Goal: Information Seeking & Learning: Check status

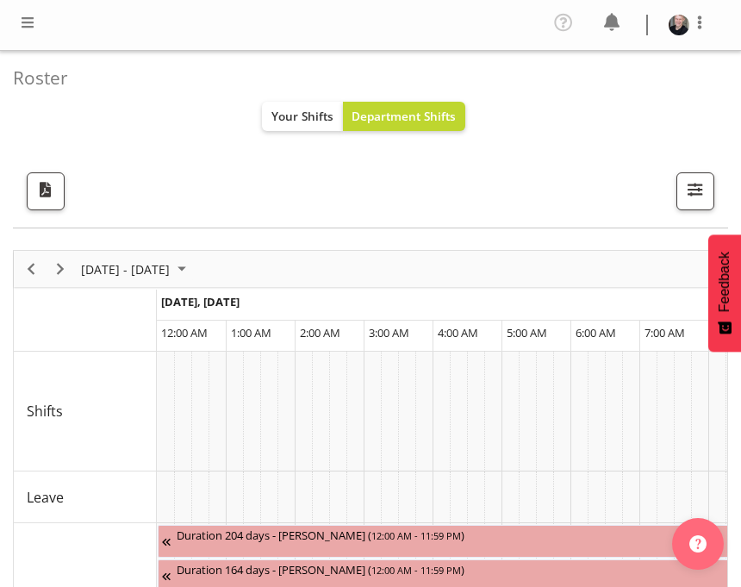
scroll to position [0, 3307]
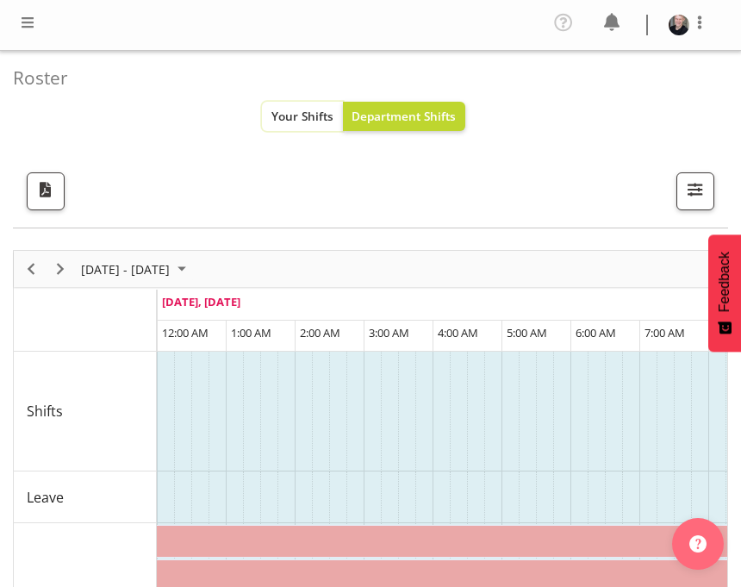
click at [324, 116] on span "Your Shifts" at bounding box center [302, 116] width 62 height 16
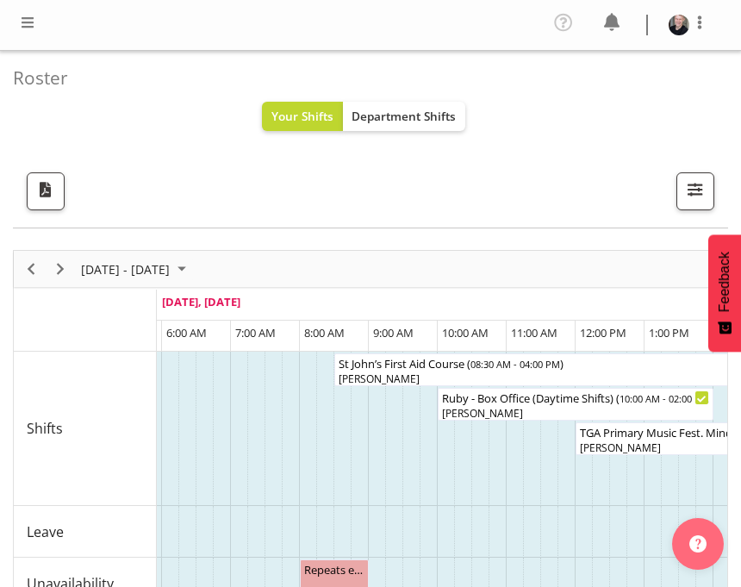
click at [26, 28] on span at bounding box center [27, 22] width 21 height 21
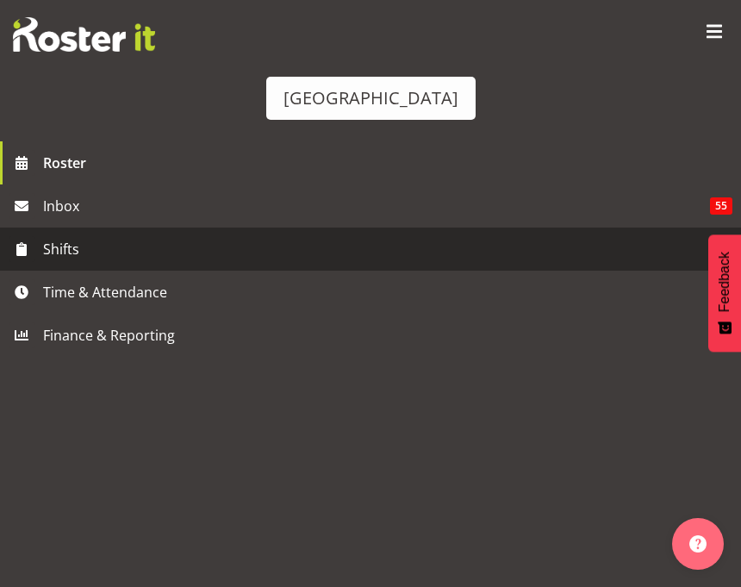
click at [90, 247] on span "Shifts" at bounding box center [374, 249] width 663 height 26
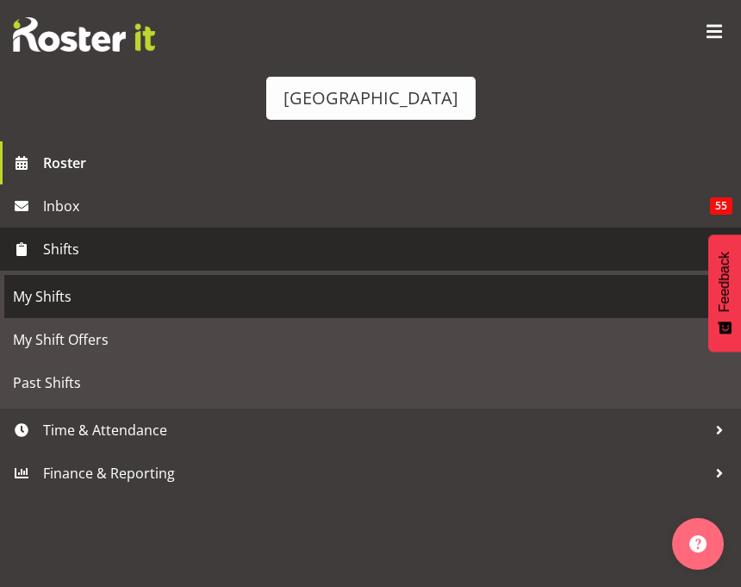
click at [104, 298] on span "My Shifts" at bounding box center [370, 296] width 715 height 26
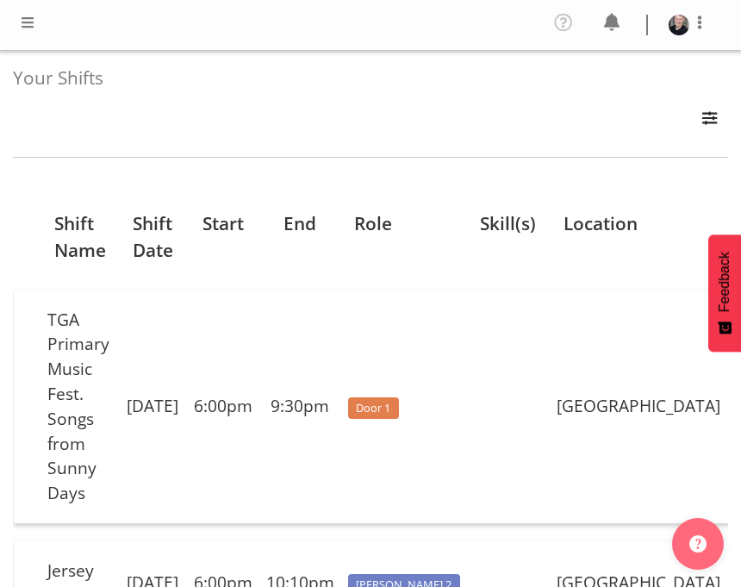
click at [30, 20] on span at bounding box center [27, 22] width 21 height 21
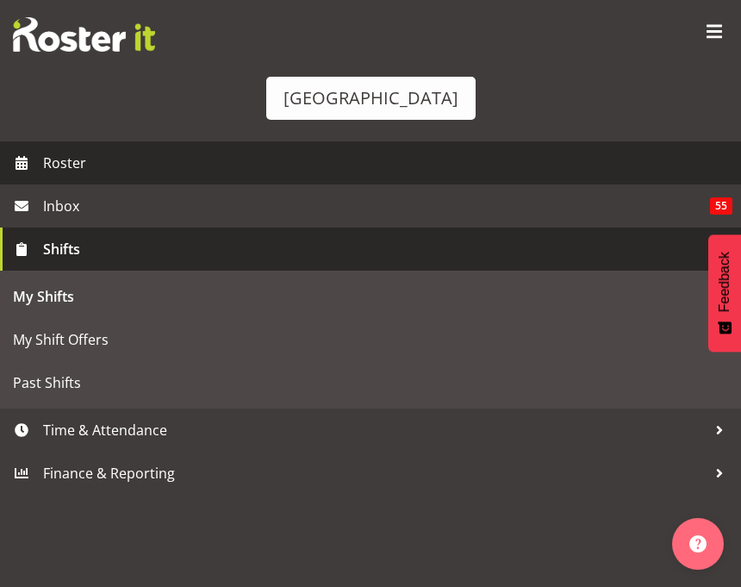
click at [211, 169] on span "Roster" at bounding box center [387, 163] width 689 height 26
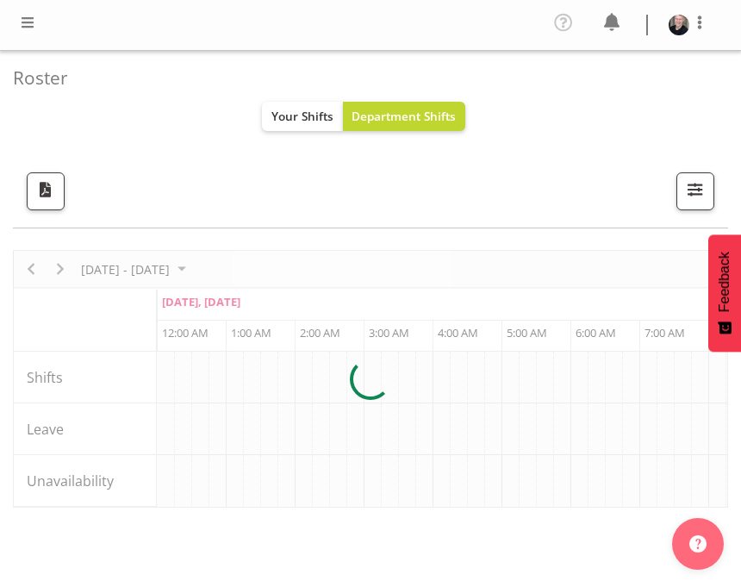
scroll to position [0, 3307]
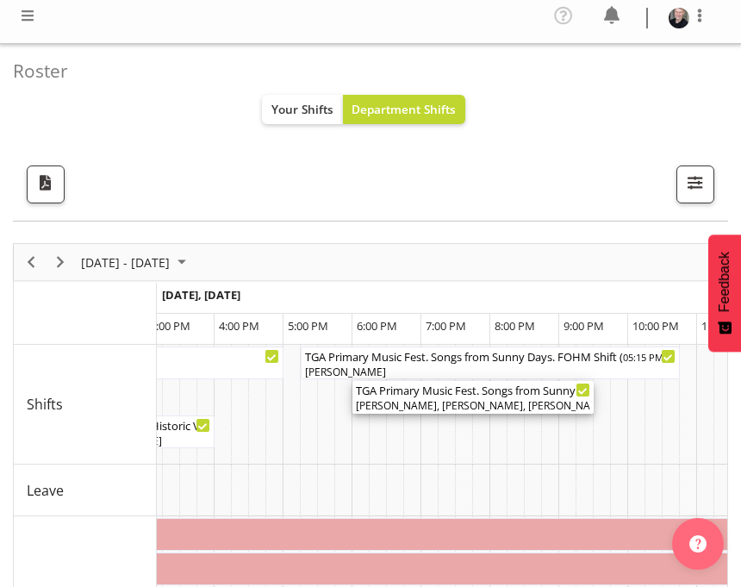
click at [461, 400] on div "[PERSON_NAME], [PERSON_NAME], [PERSON_NAME], [PERSON_NAME], [PERSON_NAME], [PER…" at bounding box center [473, 406] width 234 height 16
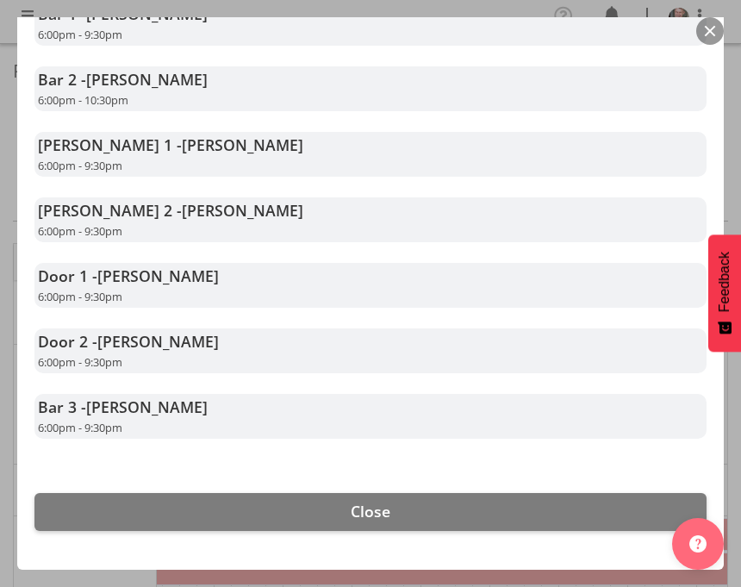
click at [127, 409] on span "[PERSON_NAME]" at bounding box center [146, 406] width 121 height 21
click at [151, 407] on span "[PERSON_NAME]" at bounding box center [146, 406] width 121 height 21
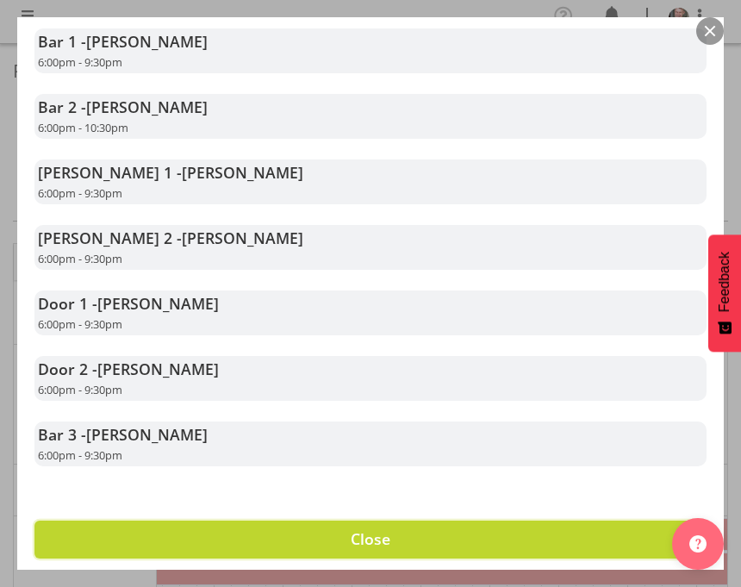
click at [317, 525] on button "Close" at bounding box center [370, 539] width 672 height 38
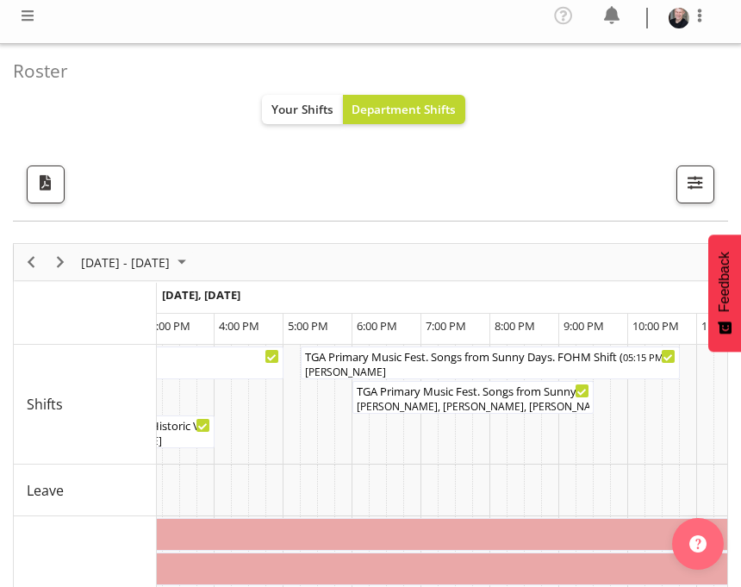
click at [33, 23] on span at bounding box center [27, 15] width 21 height 21
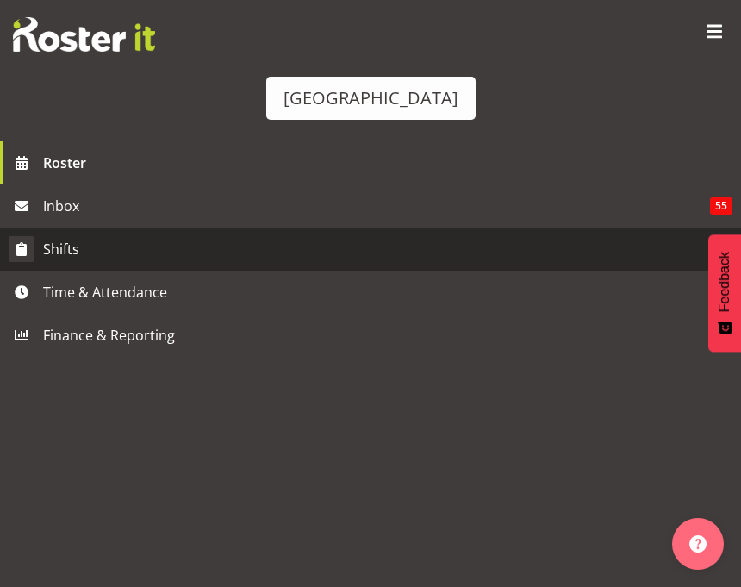
click at [95, 260] on span "Shifts" at bounding box center [374, 249] width 663 height 26
click at [102, 254] on span "Shifts" at bounding box center [374, 249] width 663 height 26
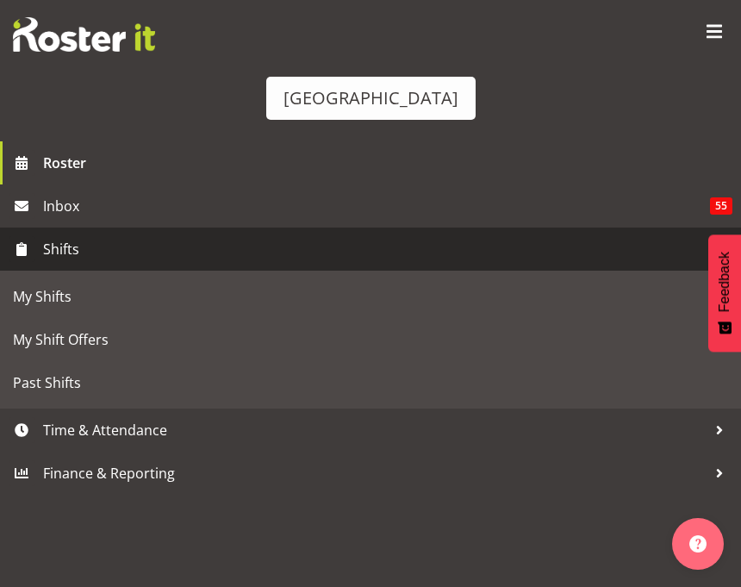
click at [74, 250] on span "Shifts" at bounding box center [374, 249] width 663 height 26
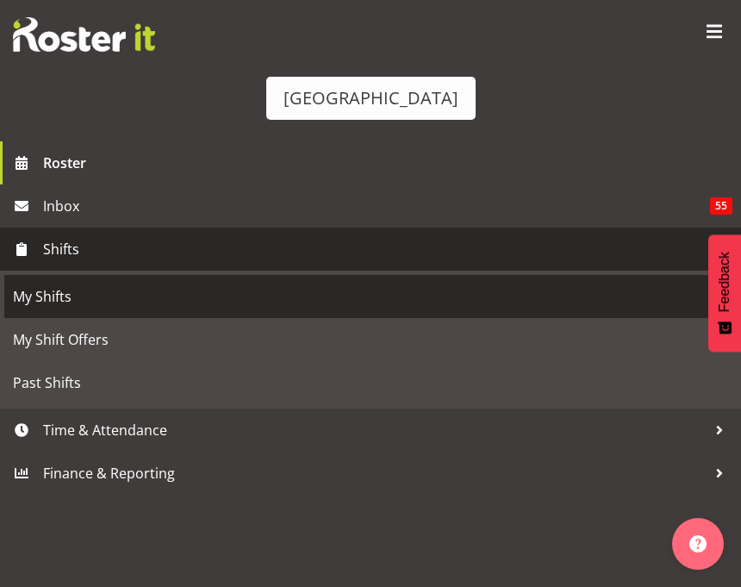
click at [86, 302] on span "My Shifts" at bounding box center [370, 296] width 715 height 26
